Goal: Information Seeking & Learning: Learn about a topic

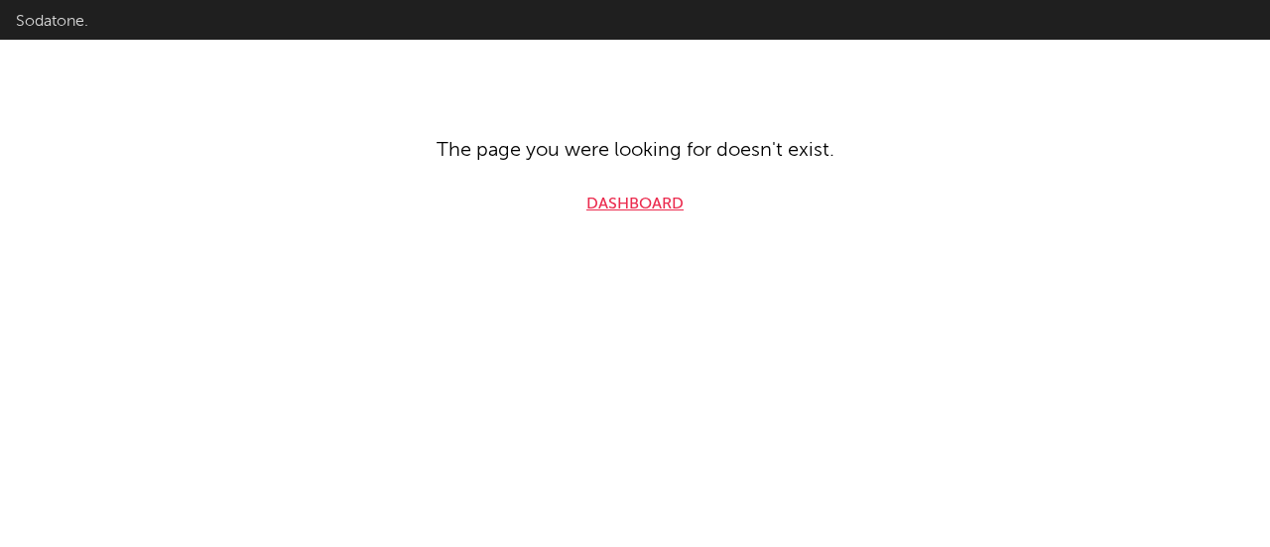
click at [613, 194] on link "Dashboard" at bounding box center [634, 204] width 97 height 24
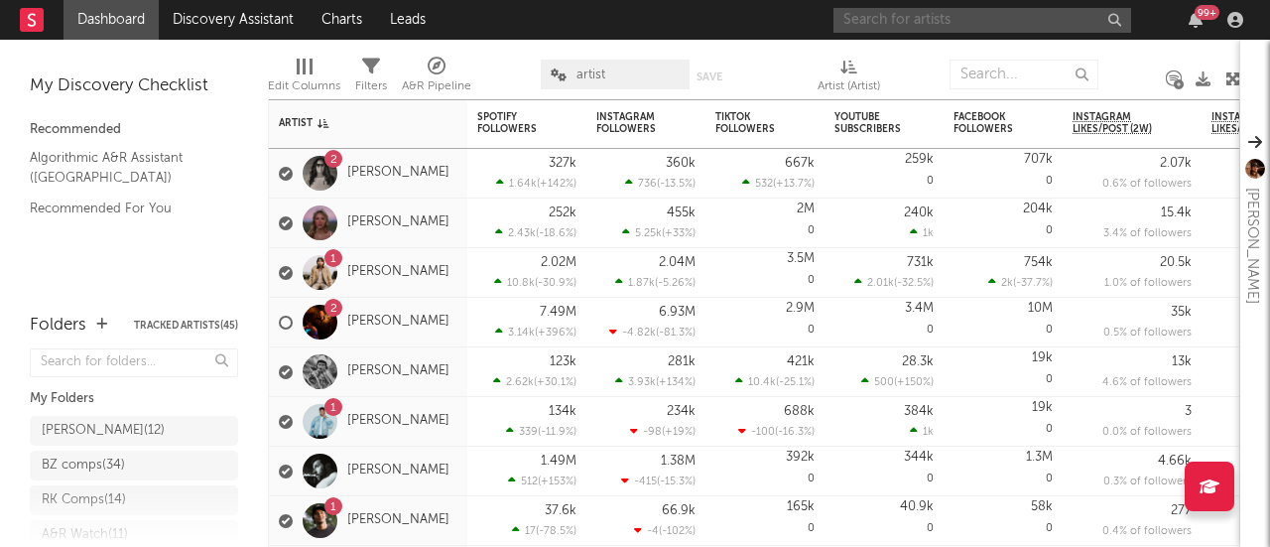
click at [939, 23] on input "text" at bounding box center [982, 20] width 298 height 25
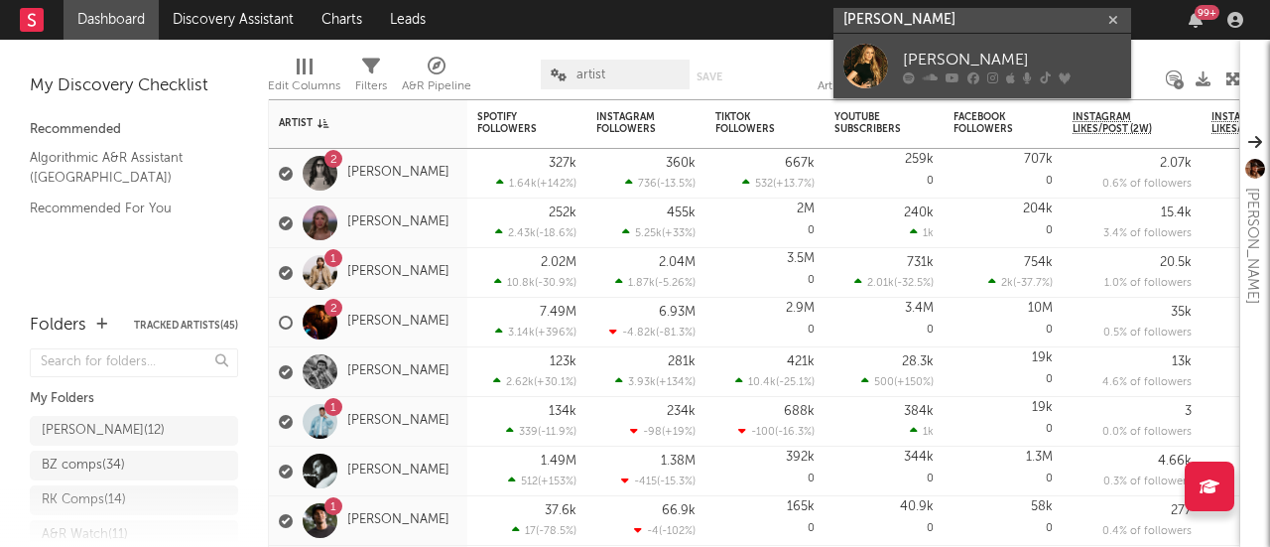
type input "[PERSON_NAME]"
click at [937, 64] on div "[PERSON_NAME]" at bounding box center [1012, 60] width 218 height 24
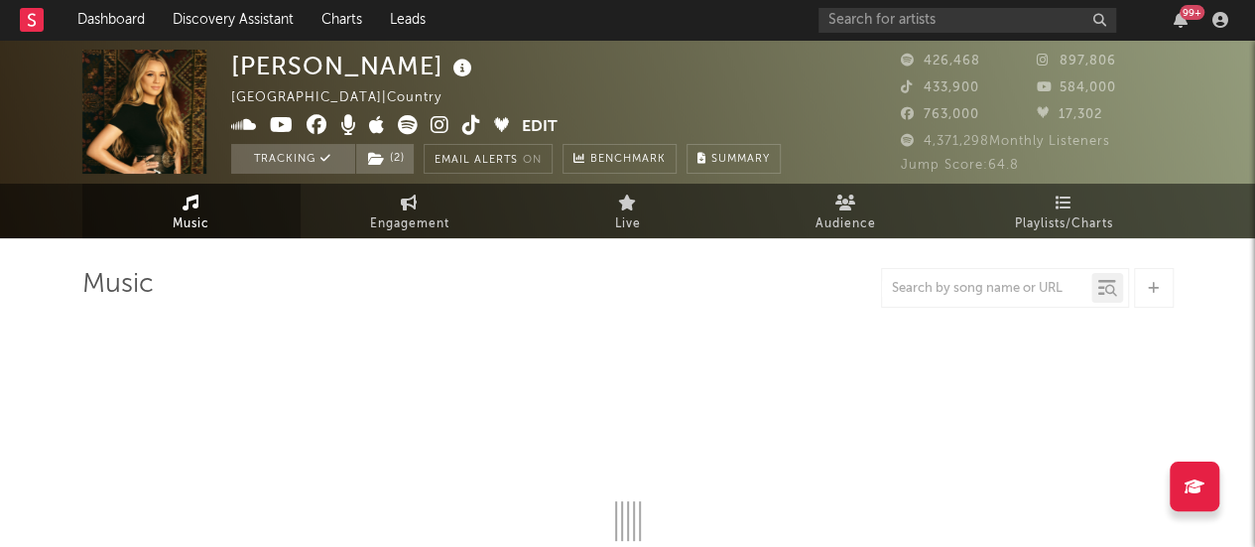
select select "6m"
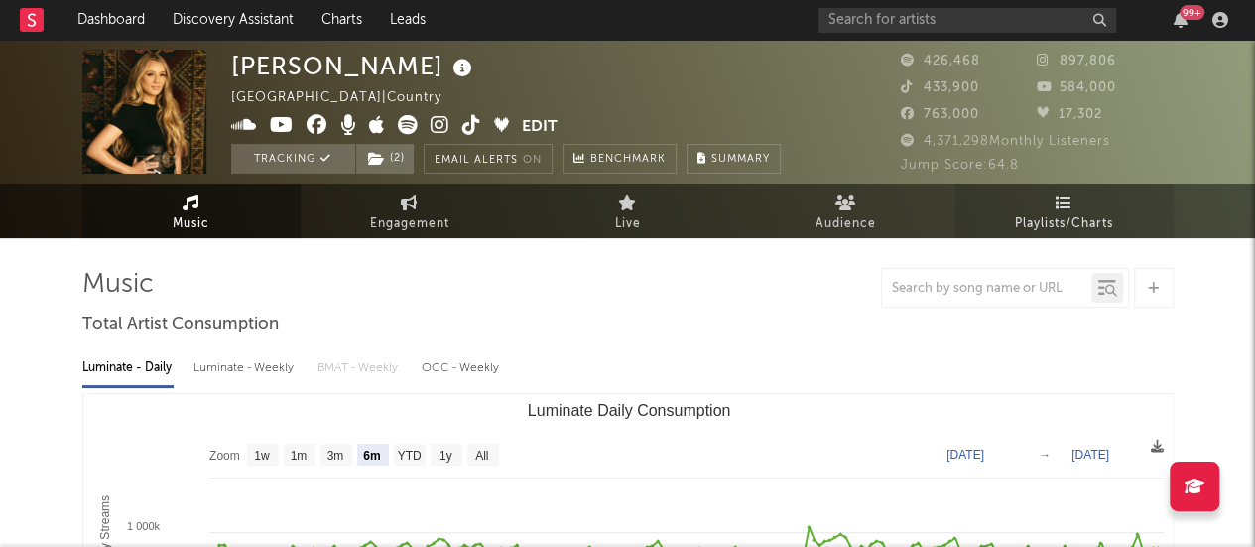
click at [1076, 200] on link "Playlists/Charts" at bounding box center [1065, 211] width 218 height 55
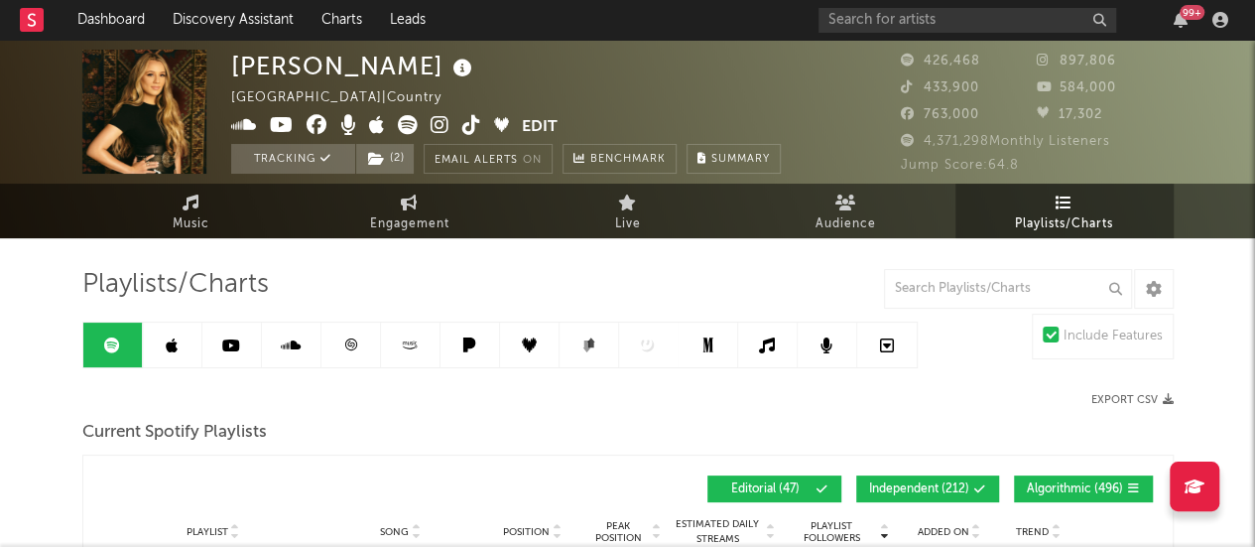
click at [173, 331] on link at bounding box center [173, 344] width 60 height 45
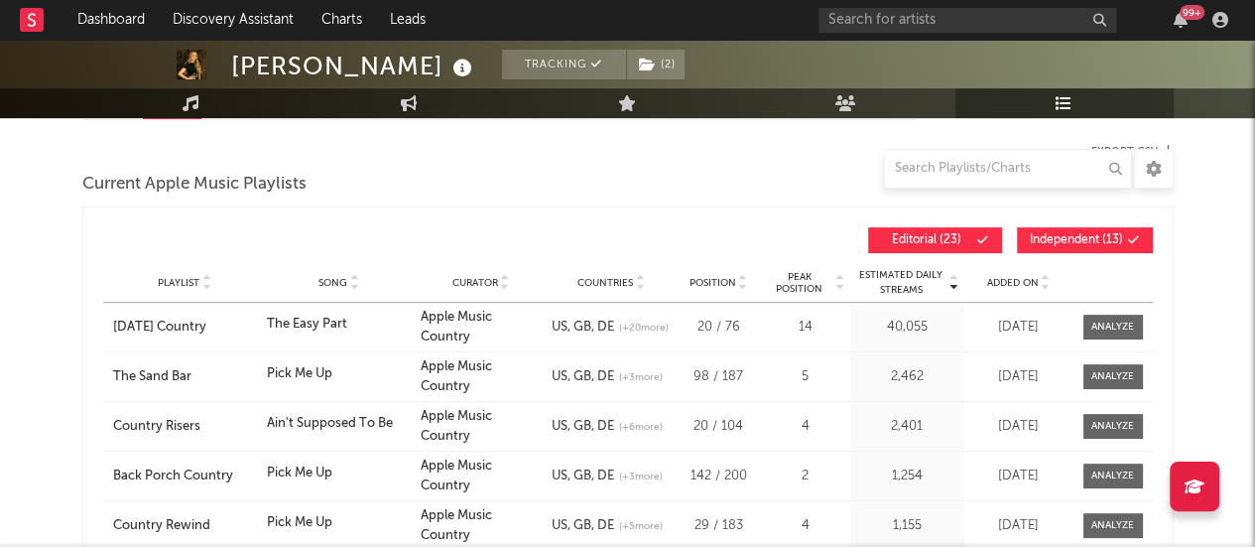
scroll to position [312, 0]
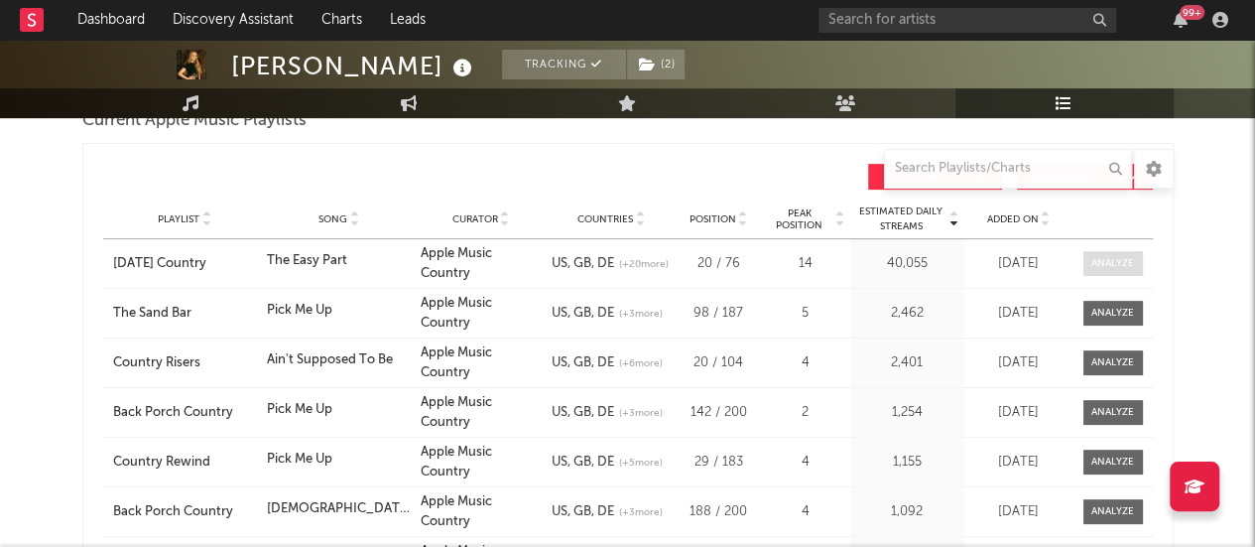
click at [1121, 267] on div at bounding box center [1112, 263] width 43 height 15
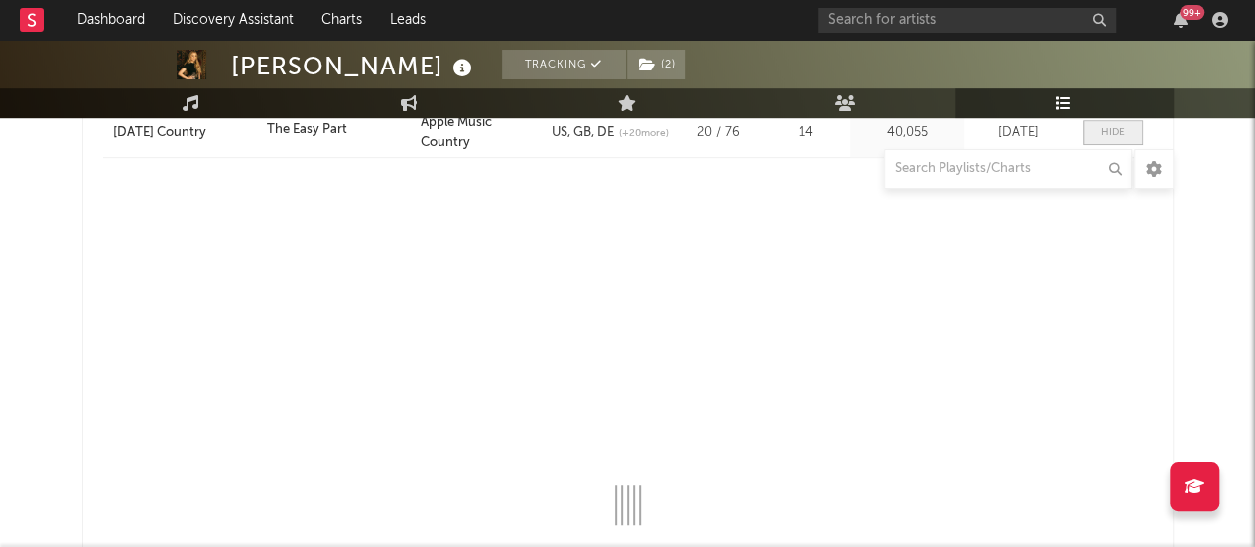
select select "1w"
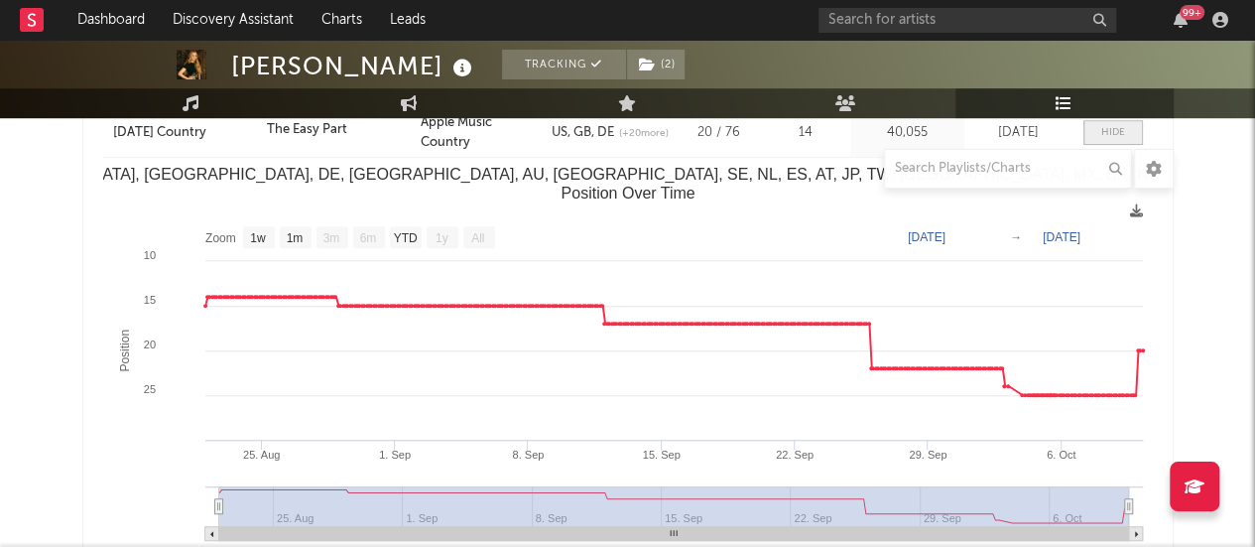
scroll to position [404, 0]
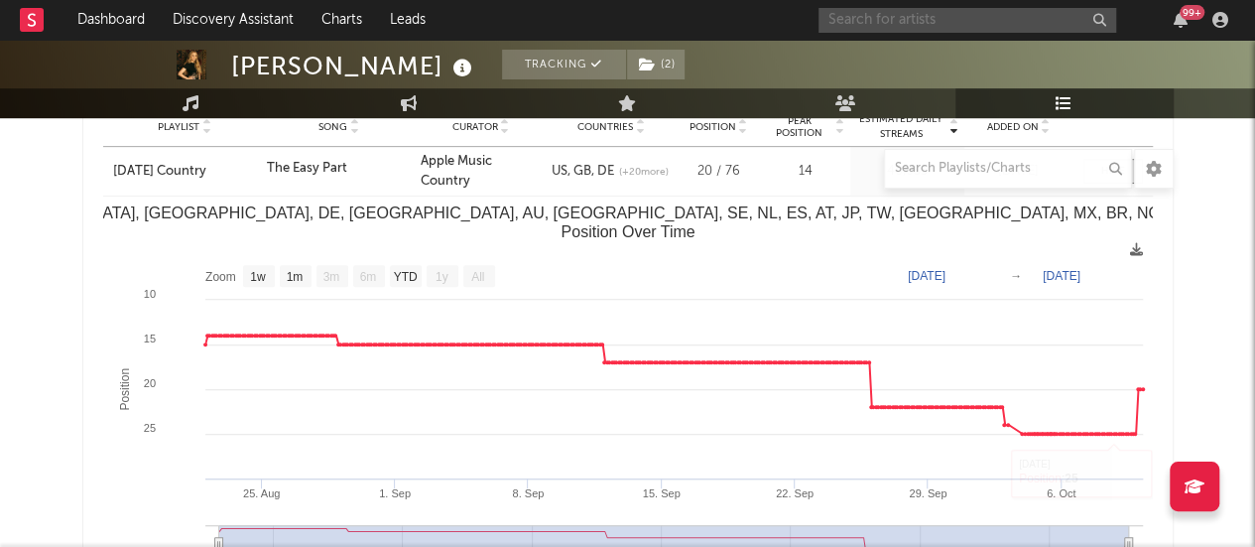
click at [965, 27] on input "text" at bounding box center [968, 20] width 298 height 25
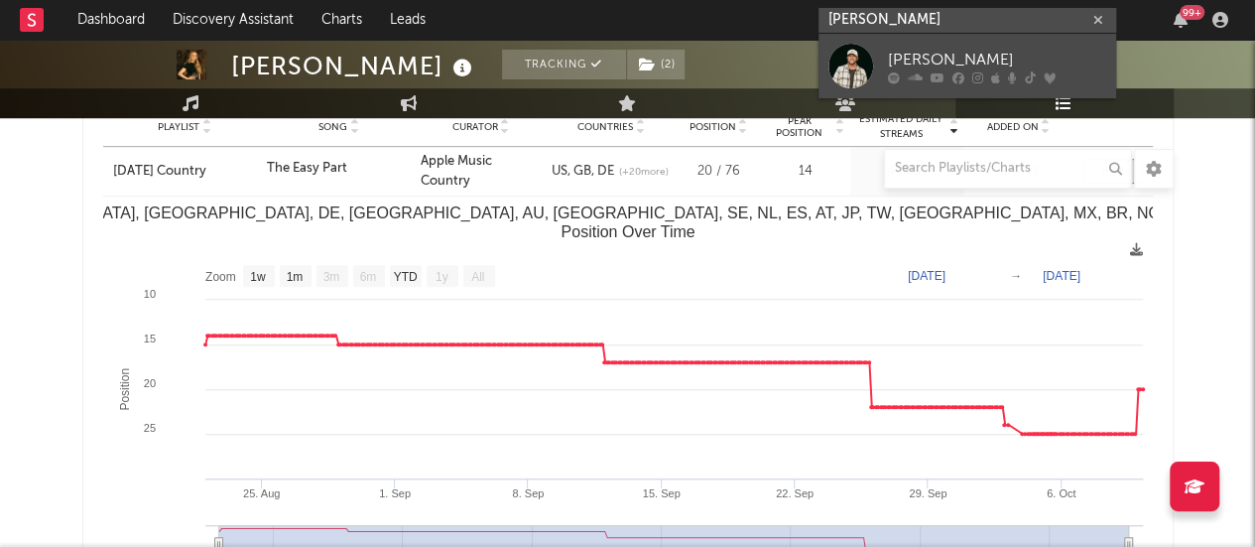
type input "[PERSON_NAME]"
click at [934, 63] on div "[PERSON_NAME]" at bounding box center [997, 60] width 218 height 24
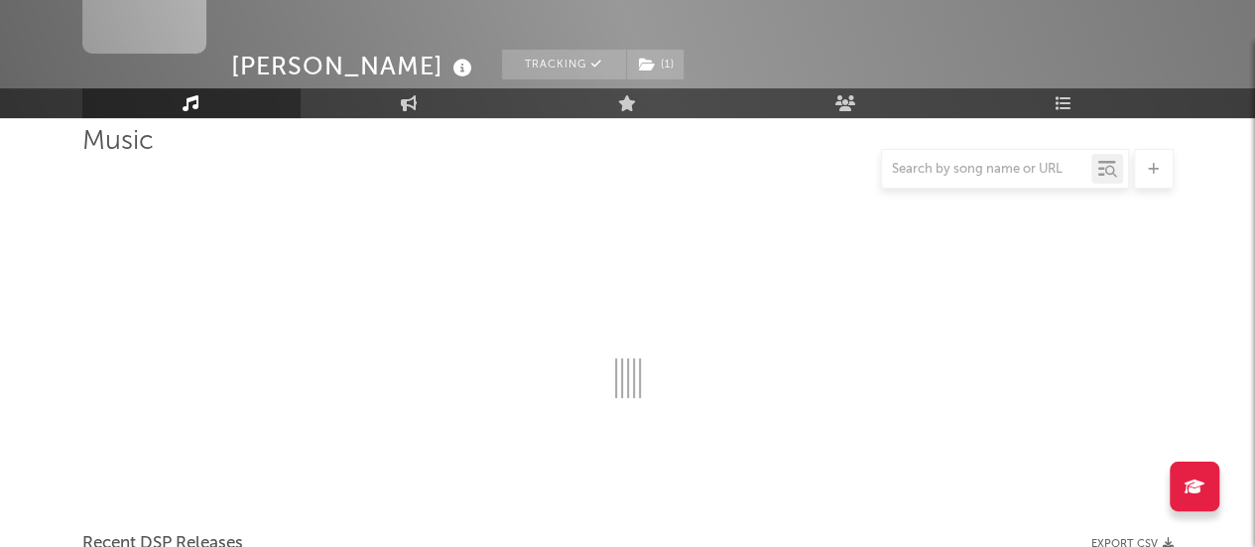
scroll to position [404, 0]
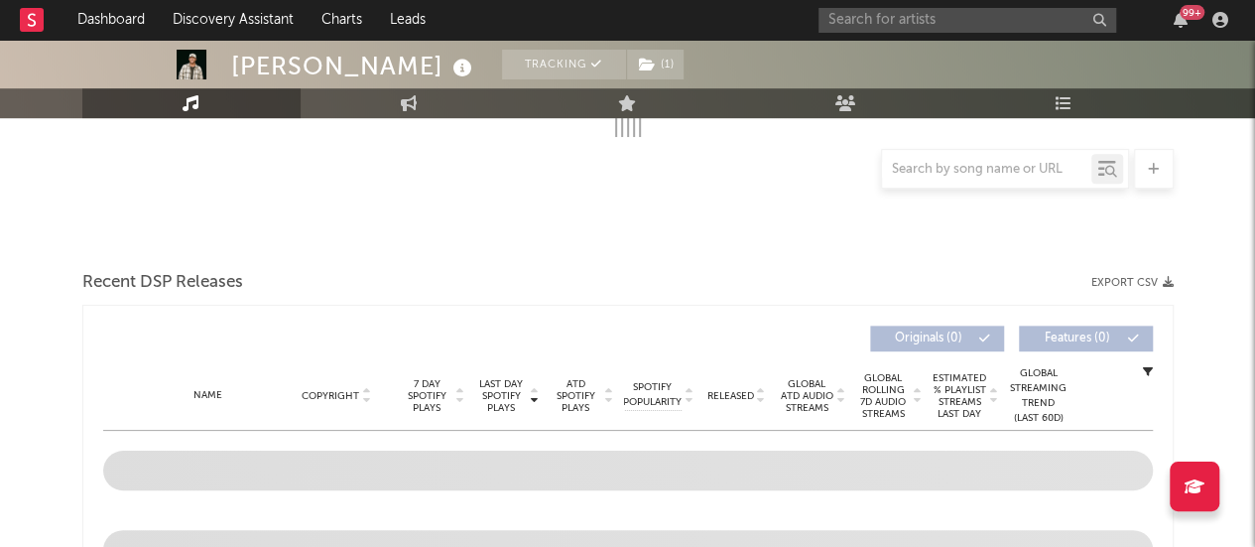
select select "6m"
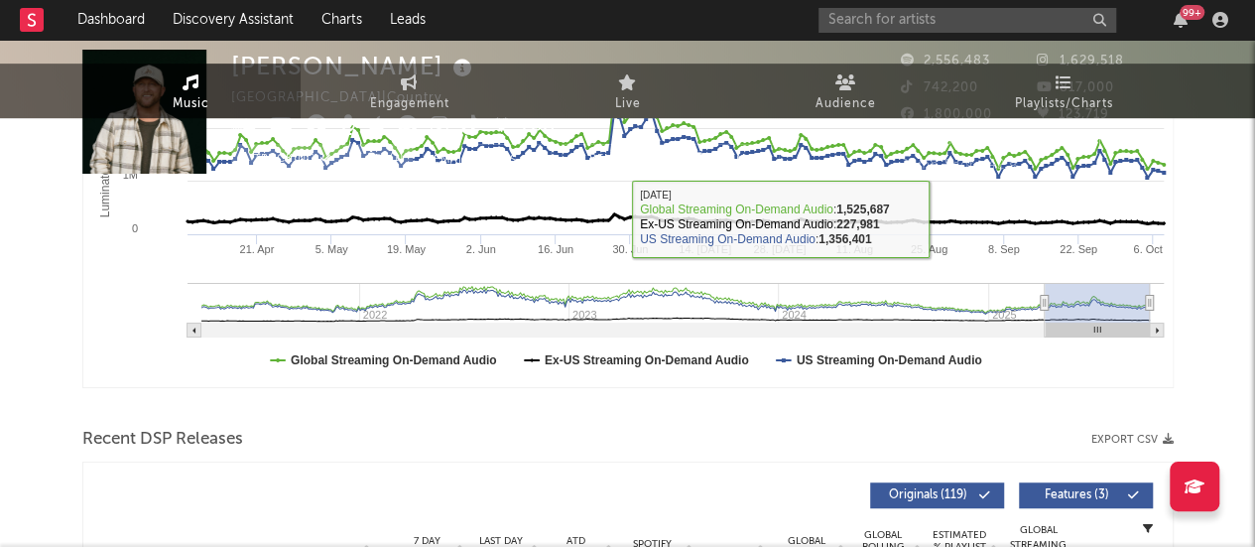
scroll to position [0, 0]
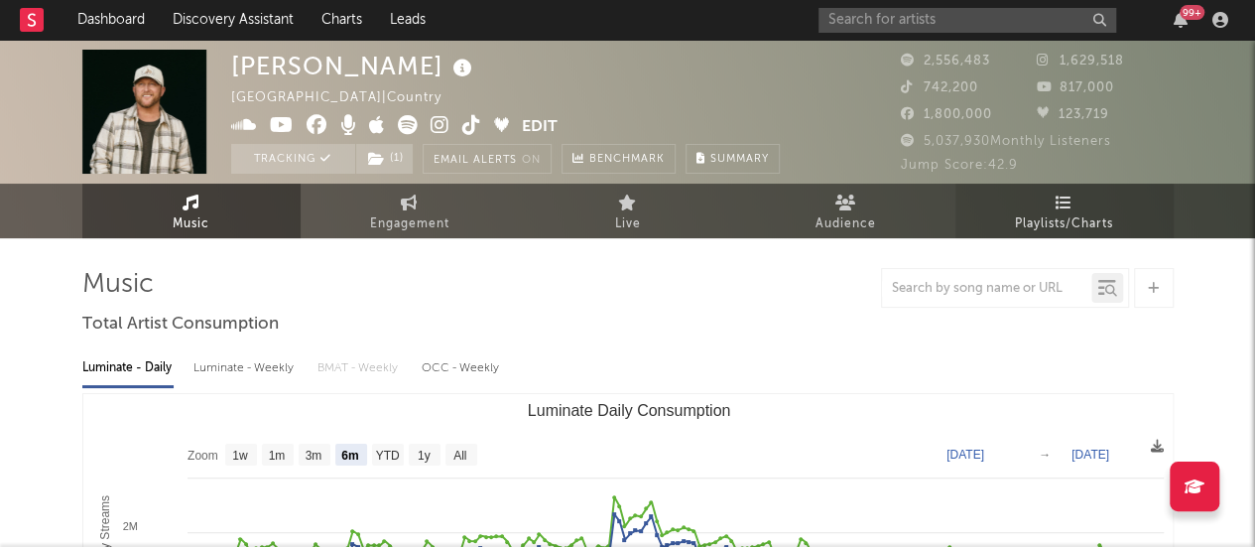
click at [1048, 216] on span "Playlists/Charts" at bounding box center [1064, 224] width 98 height 24
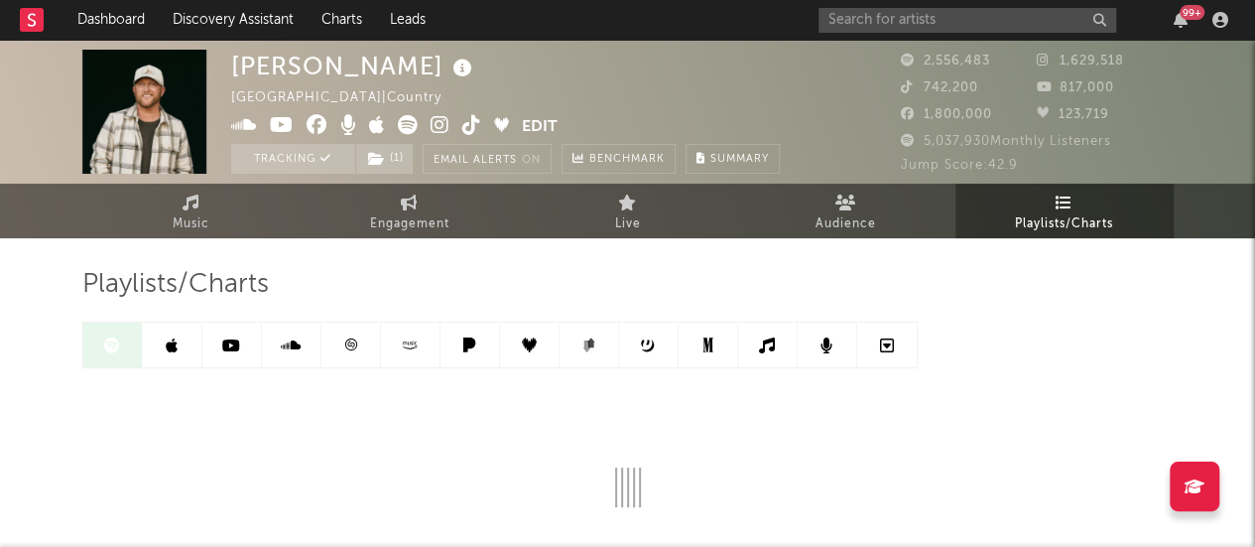
click at [165, 327] on link at bounding box center [173, 344] width 60 height 45
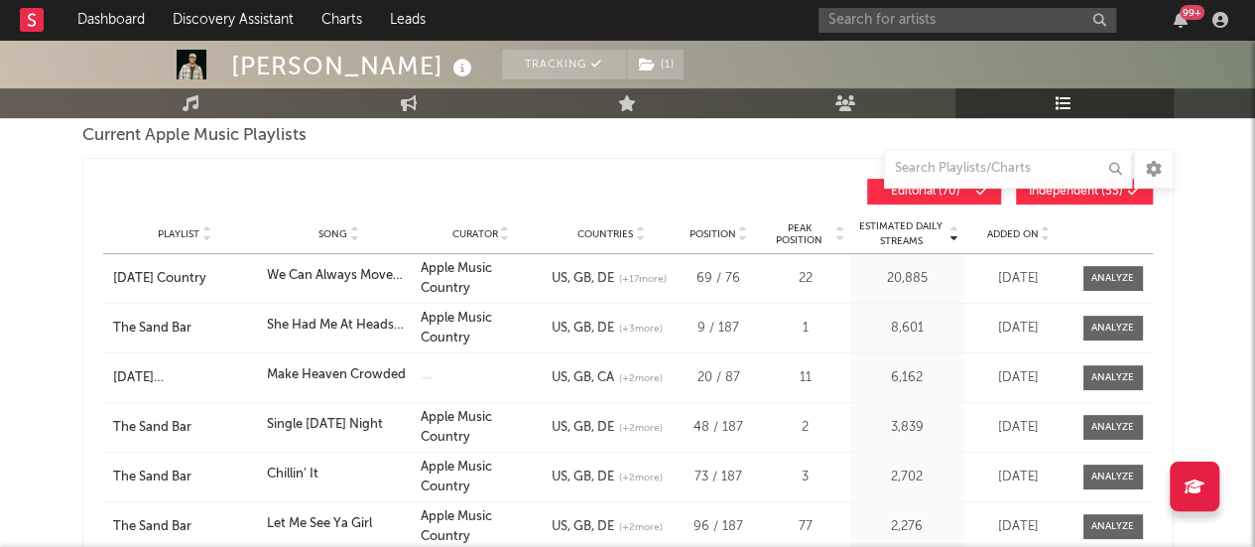
scroll to position [298, 0]
click at [1126, 262] on div "Playlist [DATE] Country Song We Can Always Move On Curator Apple Music Country …" at bounding box center [628, 277] width 1050 height 49
click at [1105, 277] on div at bounding box center [1112, 277] width 43 height 15
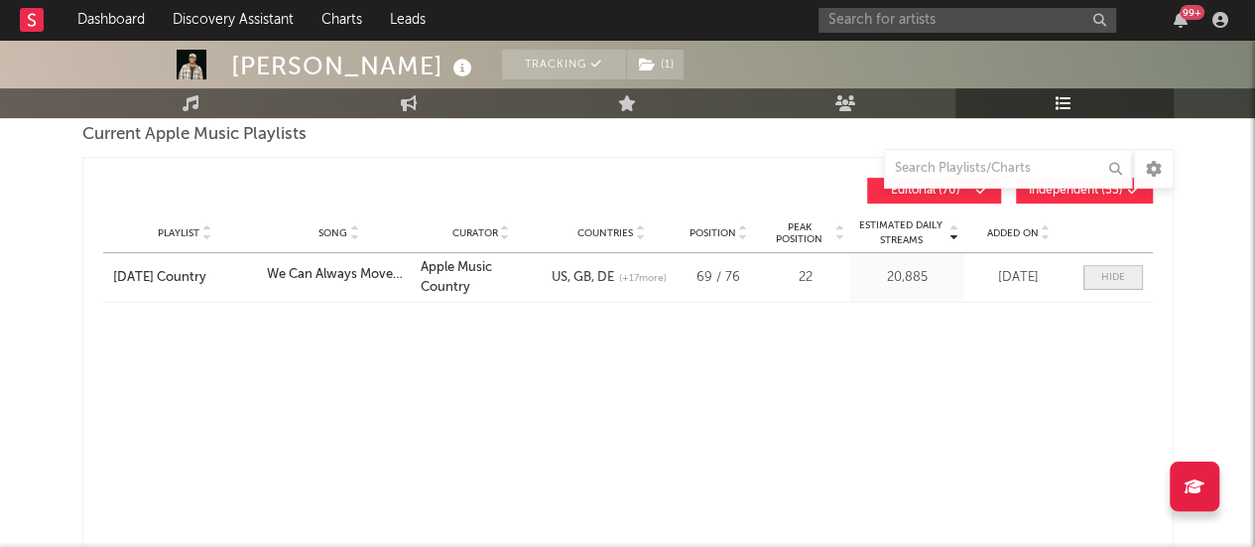
select select "1w"
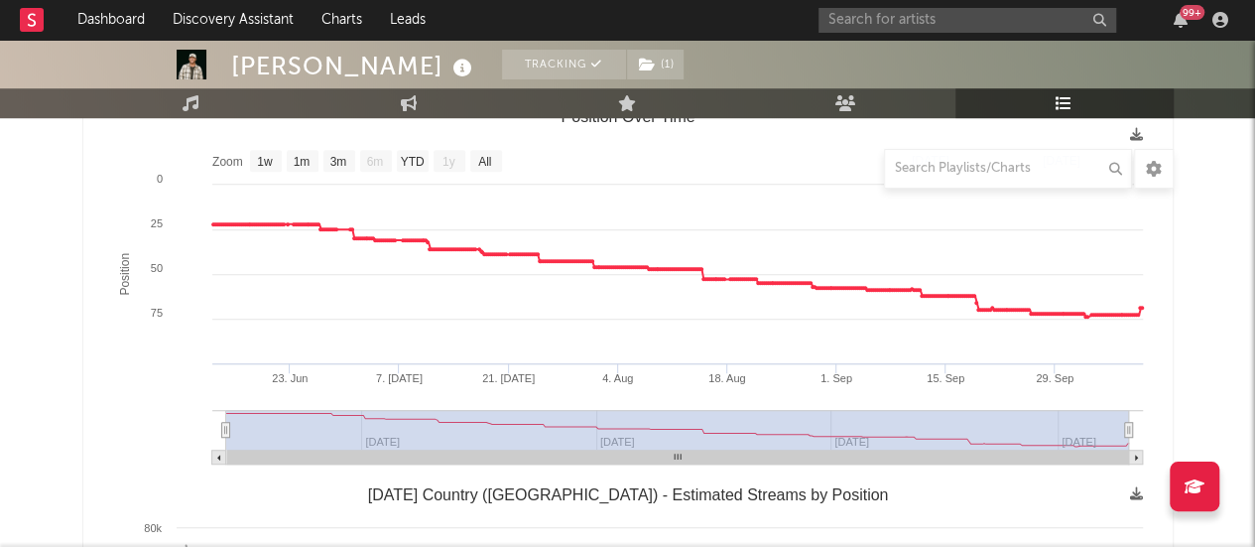
scroll to position [527, 0]
